Goal: Task Accomplishment & Management: Manage account settings

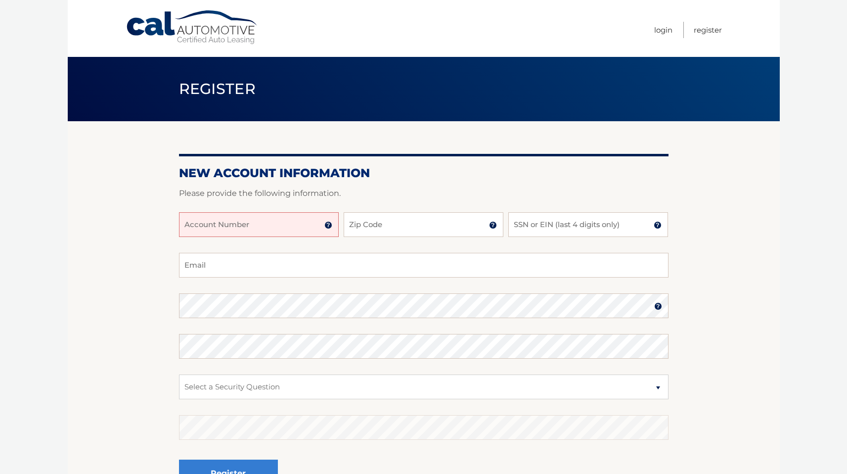
click at [267, 220] on input "Account Number" at bounding box center [259, 224] width 160 height 25
type input "44455980006"
type input "07002"
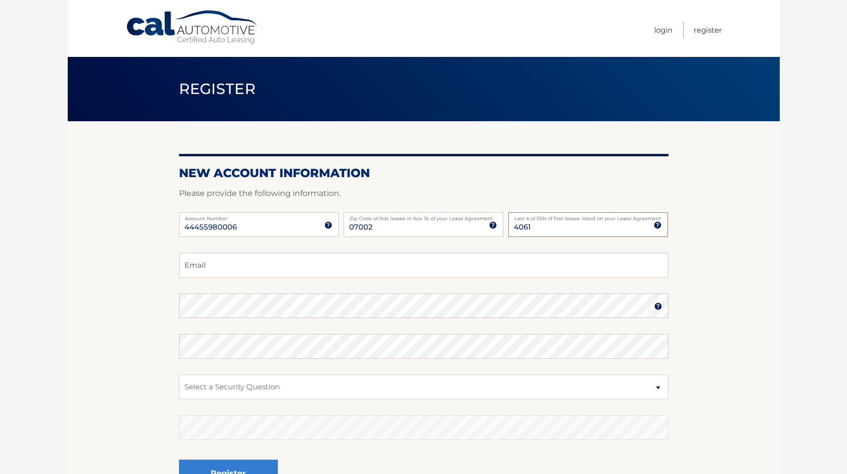
type input "4061"
type input "jbejas@gmail.com"
click at [0, 473] on com-1password-button at bounding box center [0, 474] width 0 height 0
click at [775, 264] on section "New Account Information Please provide the following information. 44455980006 A…" at bounding box center [424, 314] width 712 height 386
click at [654, 27] on link "Login" at bounding box center [663, 30] width 18 height 16
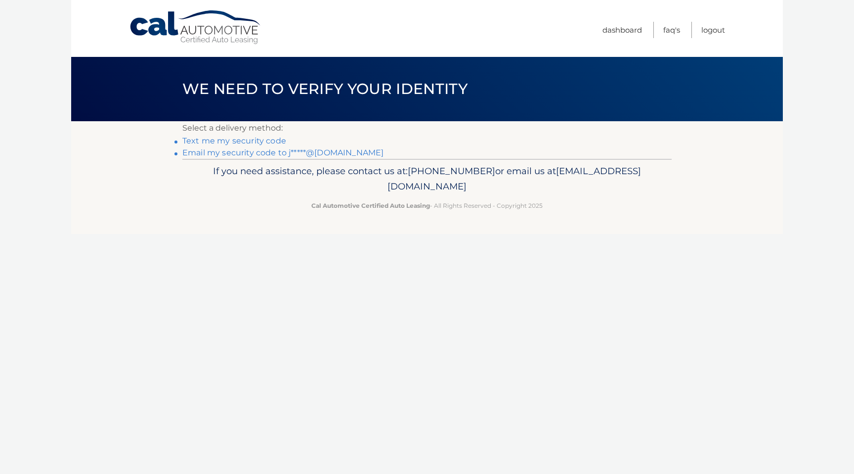
click at [241, 141] on link "Text me my security code" at bounding box center [234, 140] width 104 height 9
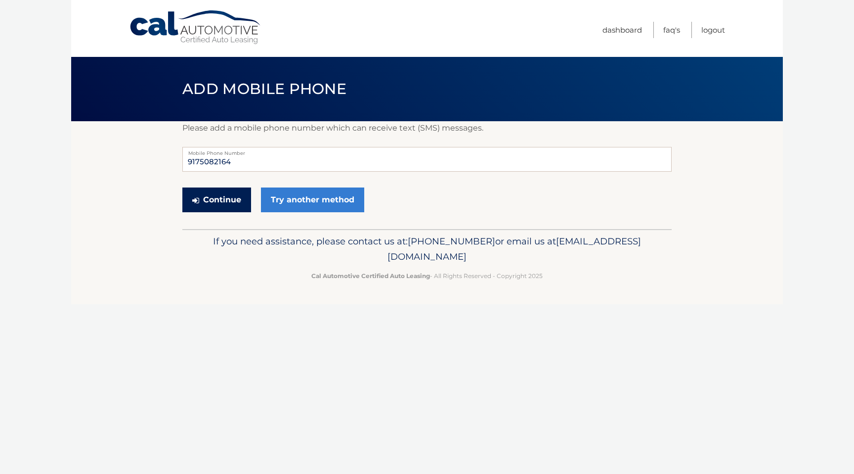
click at [226, 201] on button "Continue" at bounding box center [216, 199] width 69 height 25
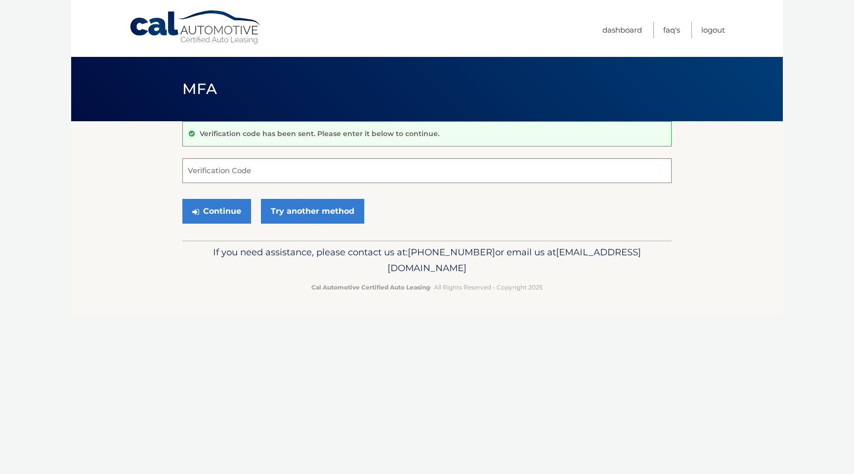
click at [220, 172] on input "Verification Code" at bounding box center [426, 170] width 489 height 25
type input "503163"
click at [71, 306] on footer "If you need assistance, please contact us at: 609-807-3200 or email us at Custo…" at bounding box center [427, 277] width 712 height 75
click at [229, 211] on button "Continue" at bounding box center [216, 211] width 69 height 25
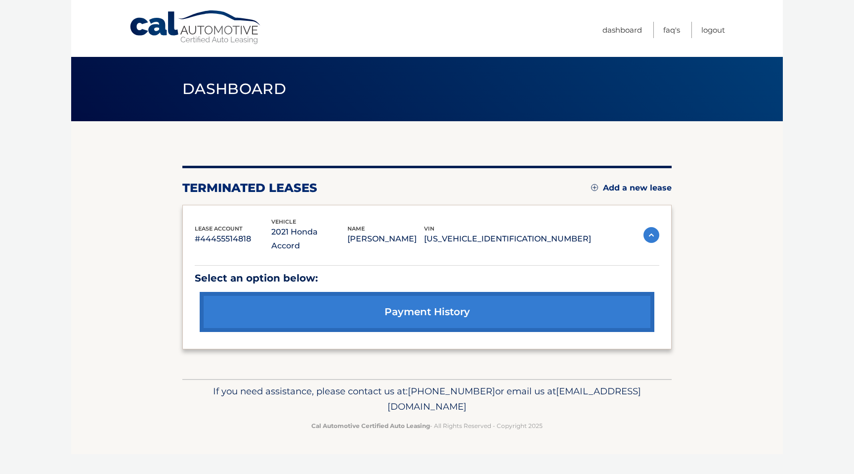
click at [638, 186] on link "Add a new lease" at bounding box center [631, 188] width 81 height 10
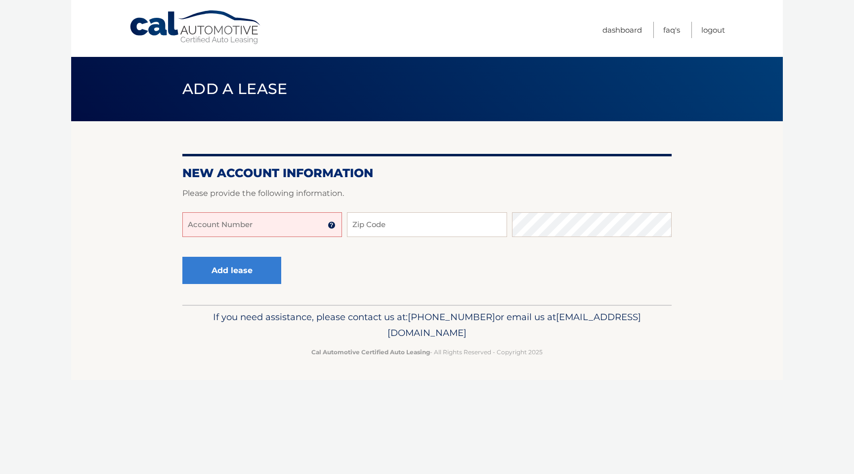
click at [254, 222] on input "Account Number" at bounding box center [262, 224] width 160 height 25
click at [247, 231] on input "44455980006" at bounding box center [262, 224] width 160 height 25
click at [249, 222] on input "44455980006" at bounding box center [262, 224] width 160 height 25
type input "44455980006"
click at [121, 225] on section "New Account Information Please provide the following information. 44455980006 A…" at bounding box center [427, 212] width 712 height 183
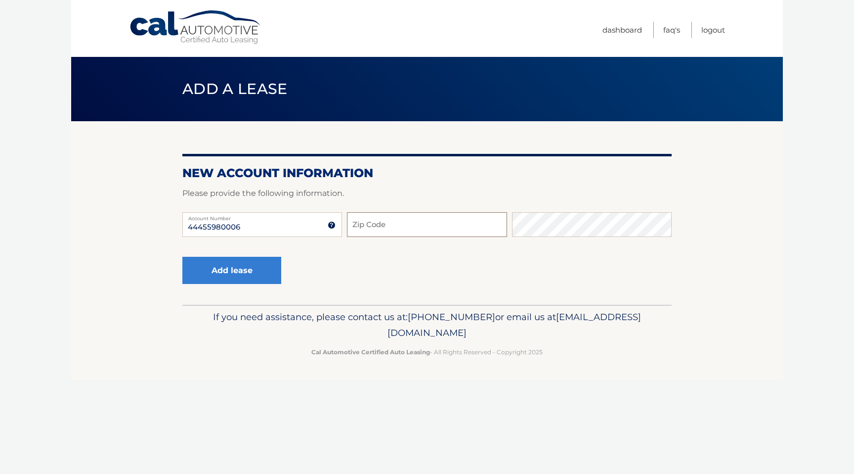
click at [385, 228] on input "Zip Code" at bounding box center [427, 224] width 160 height 25
type input "07002"
click at [240, 265] on button "Add lease" at bounding box center [231, 270] width 99 height 27
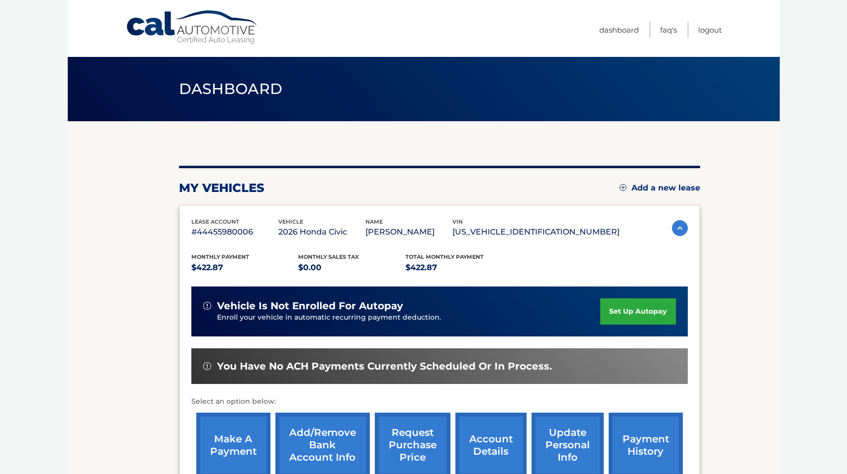
click at [634, 309] on link "set up autopay" at bounding box center [637, 311] width 75 height 26
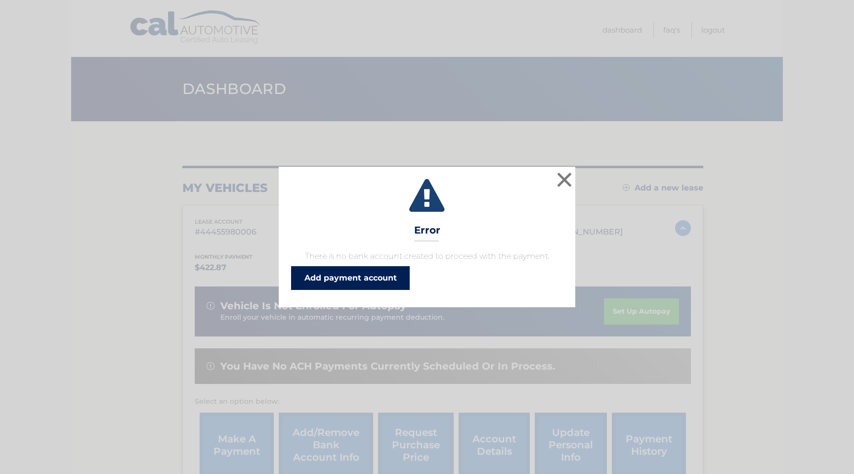
click at [346, 280] on link "Add payment account" at bounding box center [350, 278] width 119 height 24
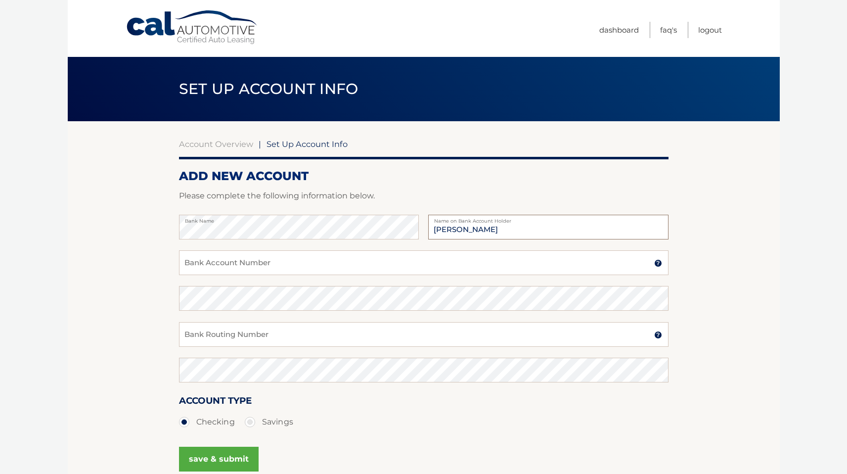
type input "[PERSON_NAME]"
click at [231, 266] on input "Bank Account Number" at bounding box center [423, 262] width 489 height 25
paste input "483073555620"
type input "483073555620"
click at [93, 261] on section "Account Overview | Set Up Account Info ADD NEW ACCOUNT Please complete the foll…" at bounding box center [424, 309] width 712 height 377
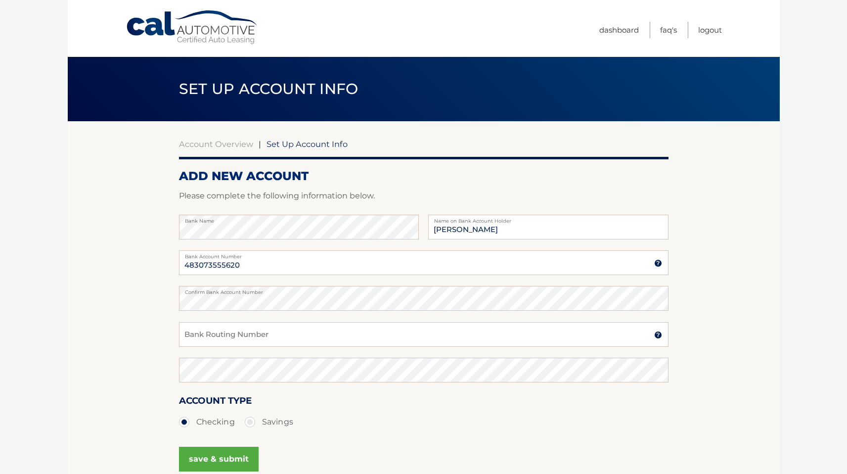
click at [78, 265] on section "Account Overview | Set Up Account Info ADD NEW ACCOUNT Please complete the foll…" at bounding box center [424, 309] width 712 height 377
click at [238, 333] on input "Bank Routing Number" at bounding box center [423, 334] width 489 height 25
paste input "021000322"
type input "021000322"
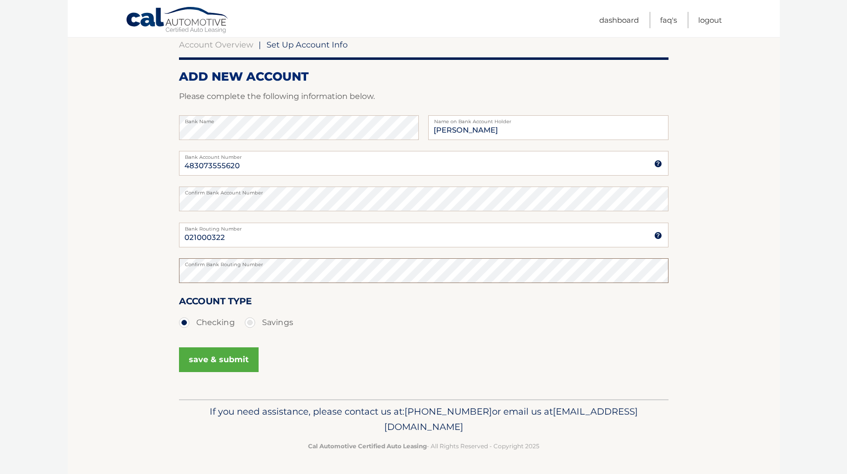
scroll to position [100, 0]
click at [223, 359] on button "save & submit" at bounding box center [219, 359] width 80 height 25
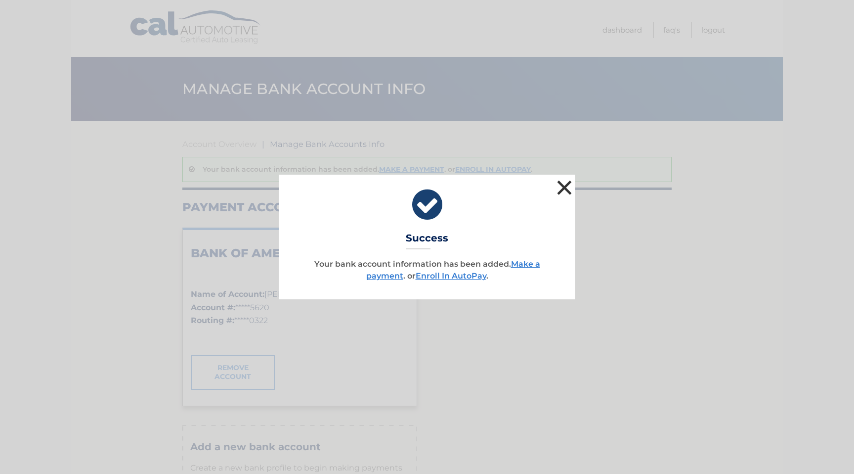
click at [560, 184] on button "×" at bounding box center [565, 187] width 20 height 20
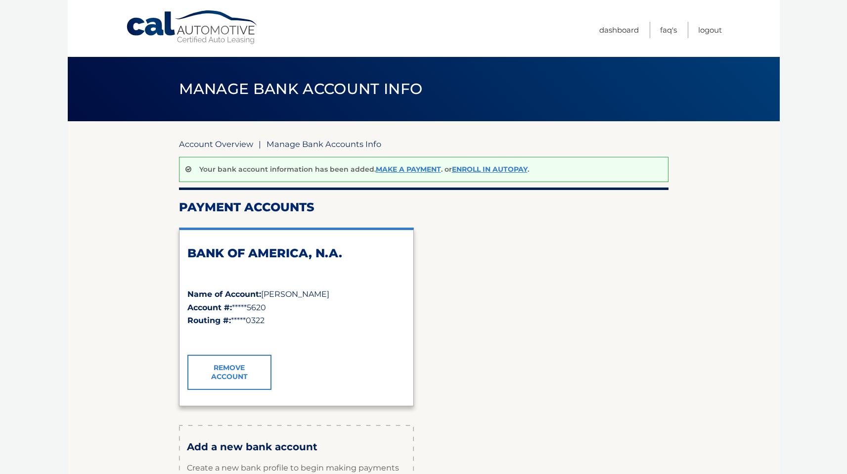
click at [217, 145] on link "Account Overview" at bounding box center [216, 144] width 74 height 10
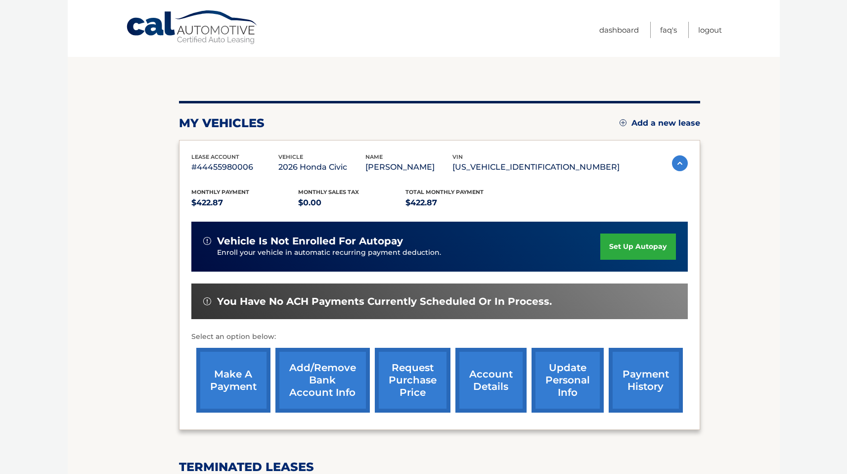
scroll to position [69, 0]
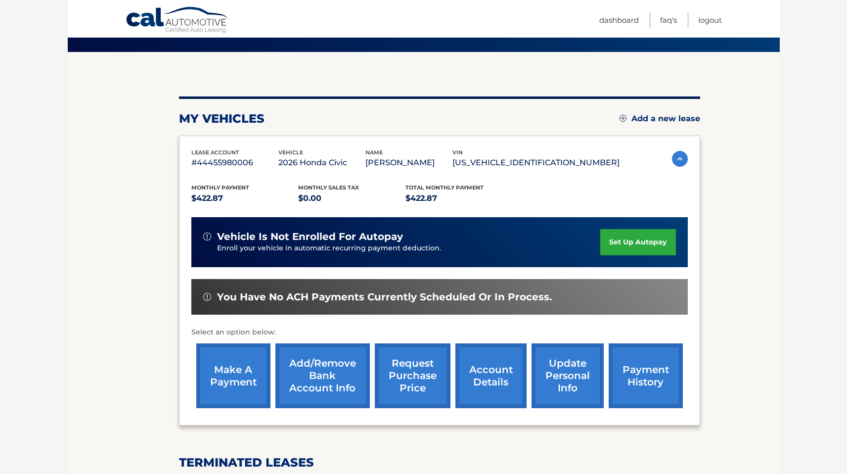
click at [634, 240] on link "set up autopay" at bounding box center [637, 242] width 75 height 26
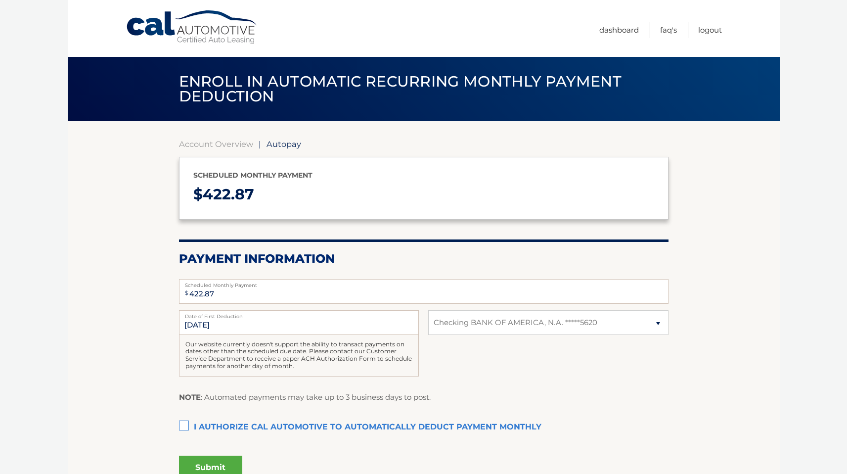
select select "YjQ5YWQ0ODMtYzY1Yi00ZTA2LWFkMzAtM2E3M2QxY2I2YmJm"
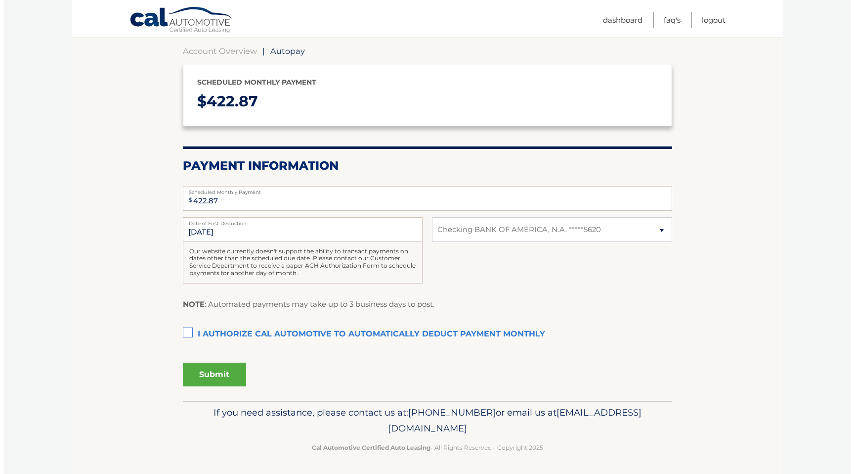
scroll to position [94, 0]
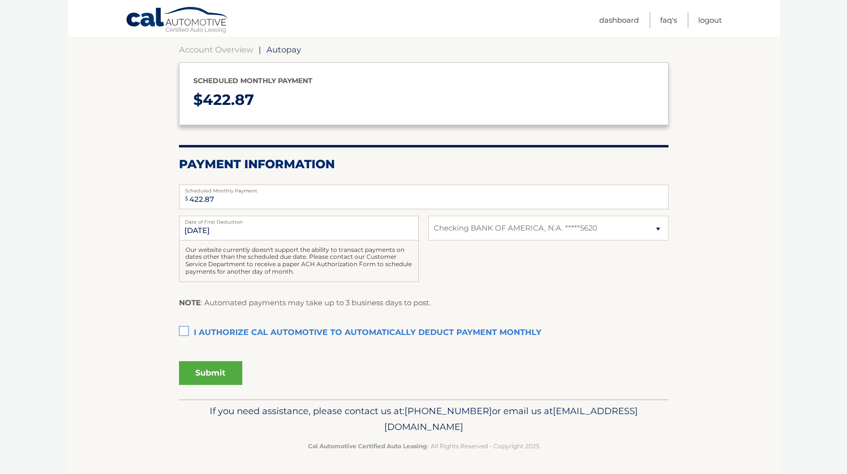
click at [182, 330] on label "I authorize cal automotive to automatically deduct payment monthly This checkbo…" at bounding box center [423, 333] width 489 height 20
click at [0, 0] on input "I authorize cal automotive to automatically deduct payment monthly This checkbo…" at bounding box center [0, 0] width 0 height 0
click at [214, 373] on button "Submit" at bounding box center [210, 373] width 63 height 24
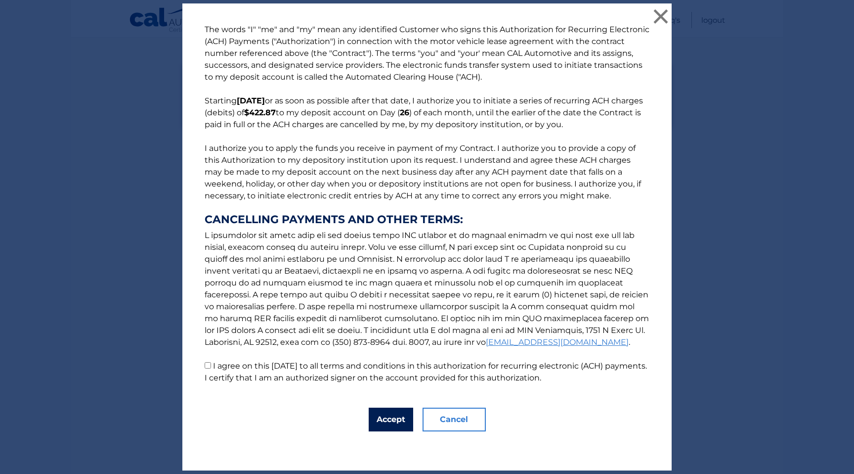
click at [382, 418] on button "Accept" at bounding box center [391, 419] width 44 height 24
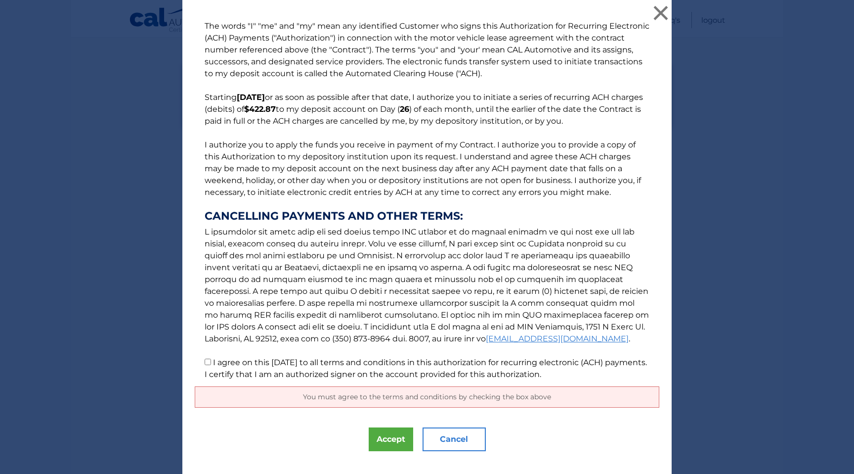
click at [207, 362] on input "I agree on this 09/01/2025 to all terms and conditions in this authorization fo…" at bounding box center [208, 361] width 6 height 6
checkbox input "true"
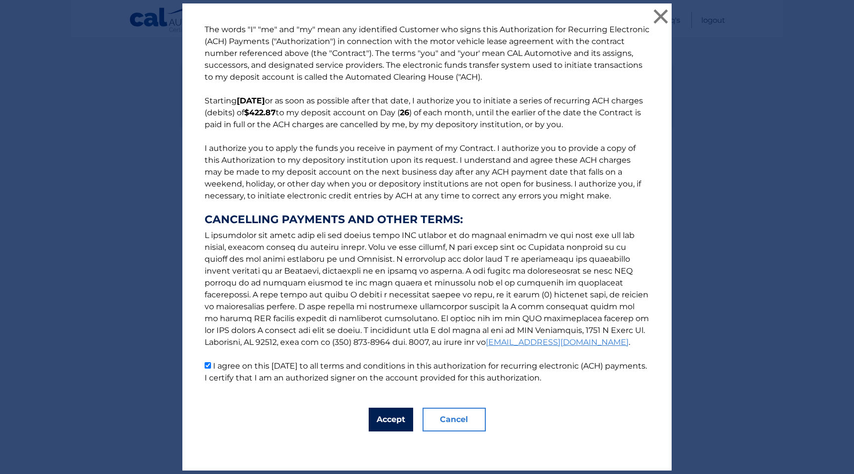
click at [394, 422] on button "Accept" at bounding box center [391, 419] width 44 height 24
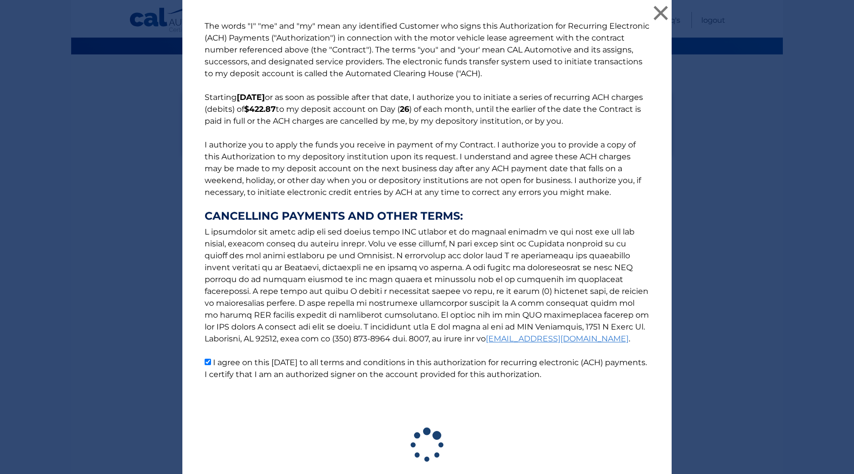
scroll to position [67, 0]
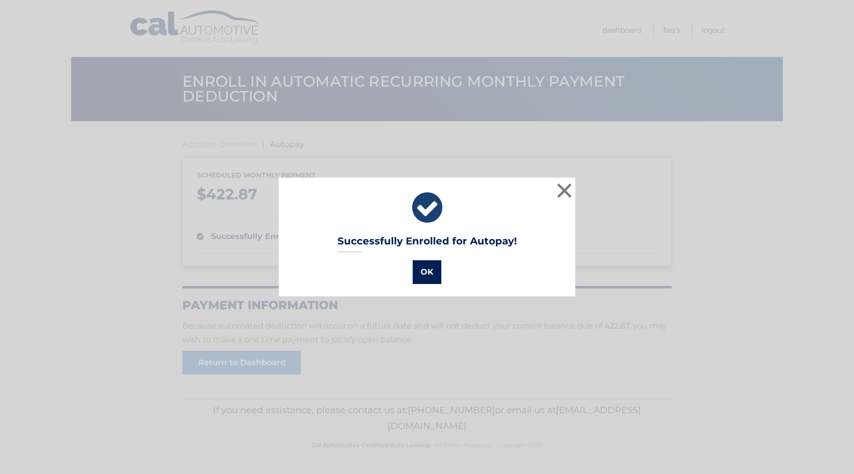
click at [431, 270] on button "OK" at bounding box center [427, 272] width 29 height 24
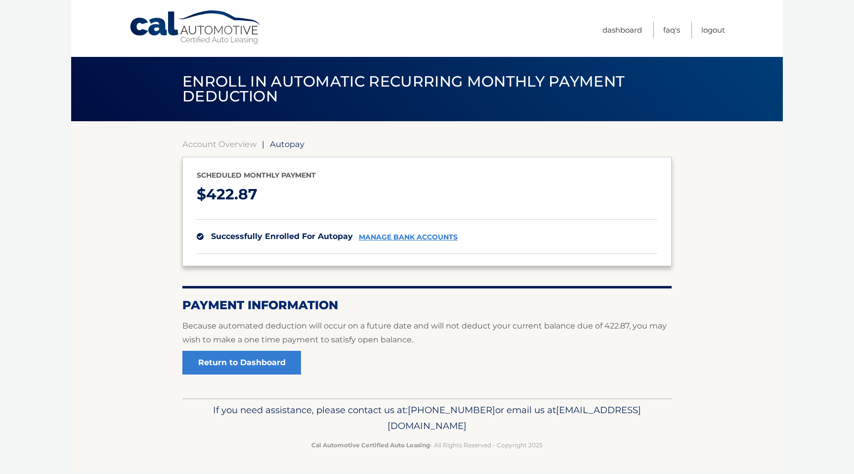
click at [132, 268] on section "Account Overview | Autopay Scheduled monthly payment $ 422.87 successfully enro…" at bounding box center [427, 259] width 712 height 277
click at [225, 357] on link "Return to Dashboard" at bounding box center [241, 363] width 119 height 24
